Goal: Transaction & Acquisition: Purchase product/service

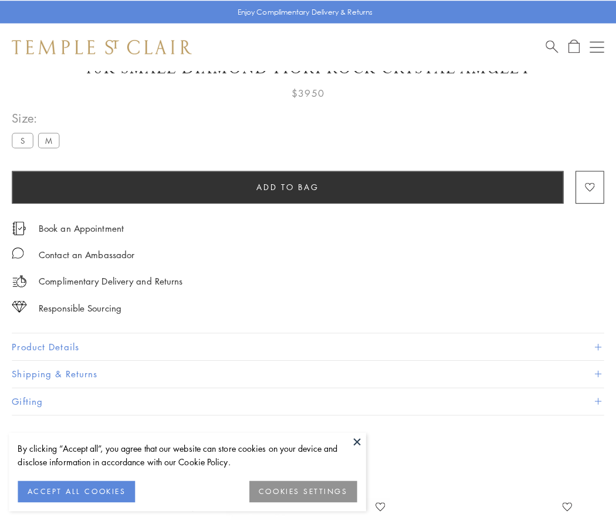
scroll to position [69, 0]
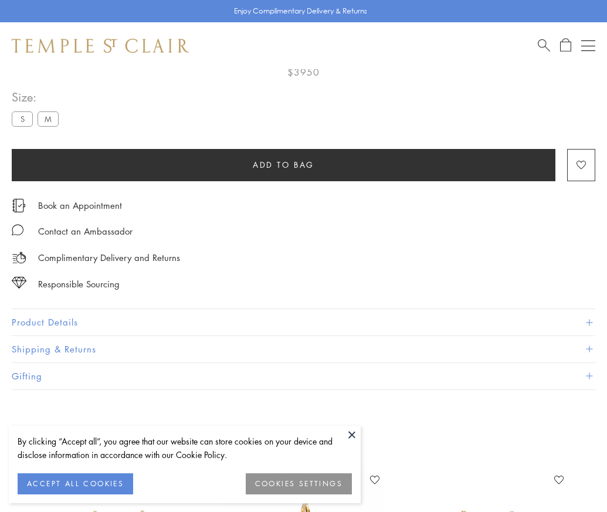
click at [283, 164] on span "Add to bag" at bounding box center [284, 164] width 62 height 13
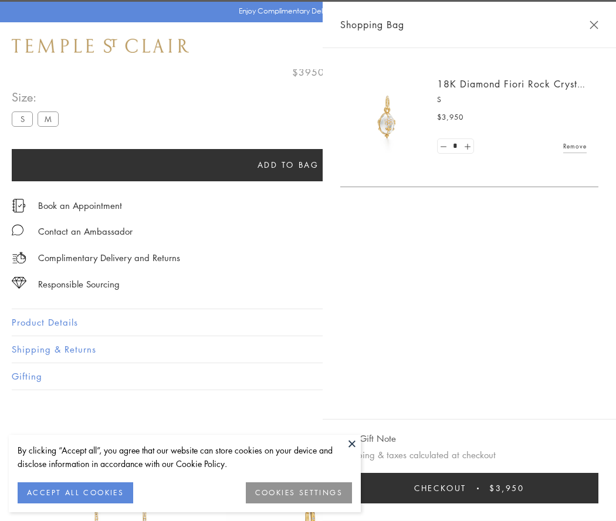
click at [491, 488] on button "Checkout $3,950" at bounding box center [469, 488] width 258 height 31
